Goal: Information Seeking & Learning: Learn about a topic

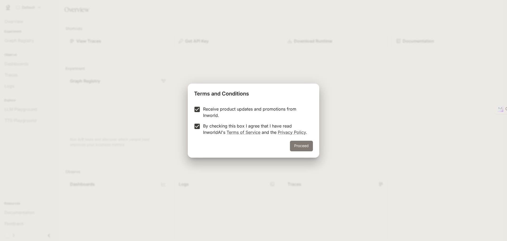
click at [294, 146] on button "Proceed" at bounding box center [301, 146] width 23 height 11
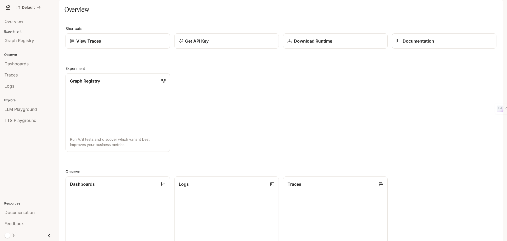
click at [459, 8] on span "Documentation" at bounding box center [471, 7] width 26 height 7
